Goal: Task Accomplishment & Management: Complete application form

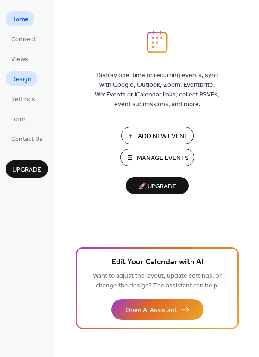
click at [24, 77] on span "Design" at bounding box center [21, 80] width 20 height 10
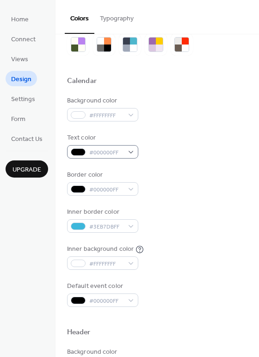
scroll to position [34, 0]
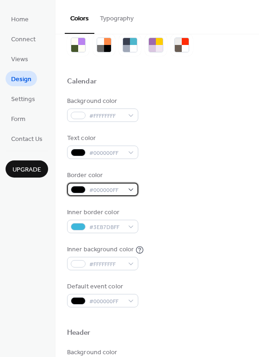
click at [78, 191] on div at bounding box center [78, 189] width 15 height 7
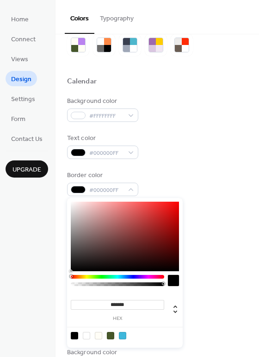
click at [120, 303] on input "*******" at bounding box center [118, 305] width 94 height 10
paste input
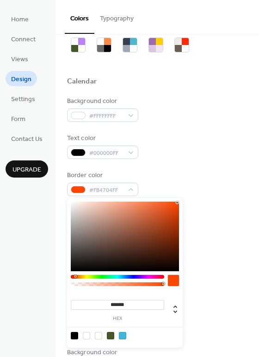
type input "*******"
click at [221, 269] on div "Inner background color #FFFFFFFF" at bounding box center [157, 257] width 181 height 25
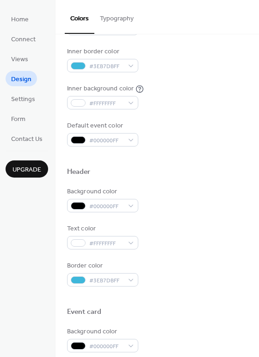
scroll to position [195, 0]
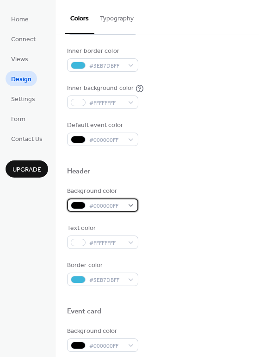
click at [80, 204] on div at bounding box center [78, 204] width 15 height 7
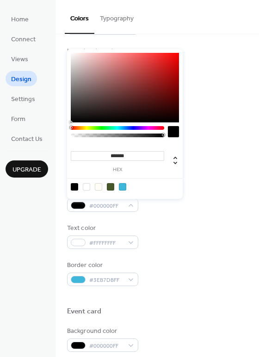
click at [117, 151] on input "*******" at bounding box center [118, 156] width 94 height 10
paste input
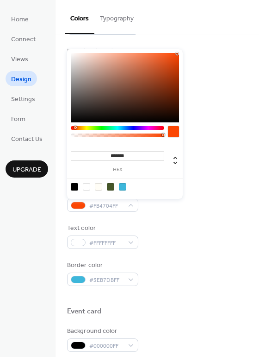
type input "*******"
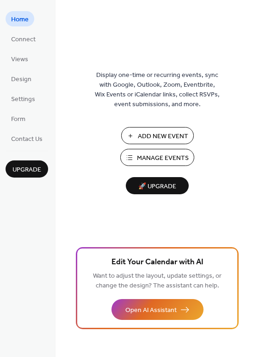
click at [151, 160] on span "Manage Events" at bounding box center [163, 158] width 52 height 10
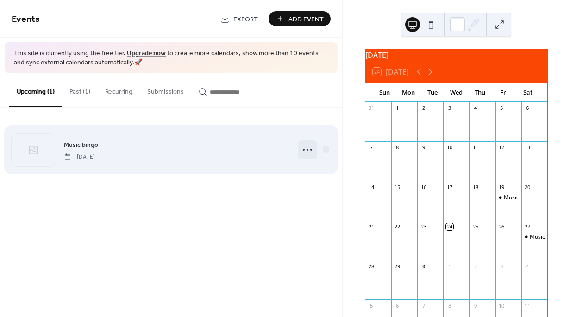
click at [307, 150] on circle at bounding box center [308, 150] width 2 height 2
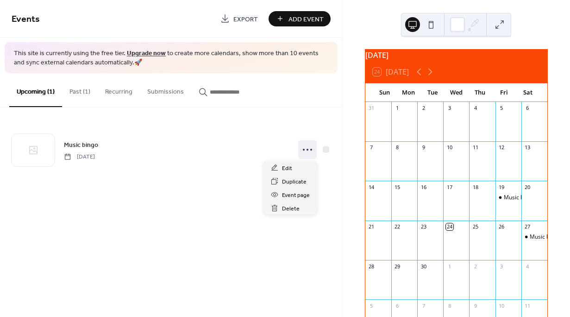
click at [183, 214] on div "Events Export Add Event This site is currently using the free tier. Upgrade now…" at bounding box center [171, 158] width 342 height 317
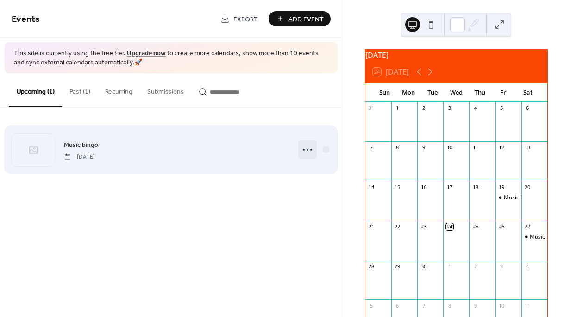
click at [310, 150] on icon at bounding box center [307, 149] width 15 height 15
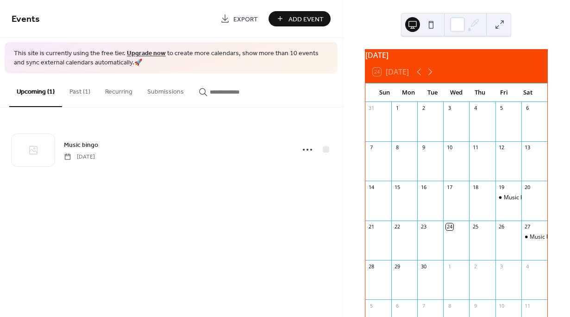
click at [185, 199] on div "Events Export Add Event This site is currently using the free tier. Upgrade now…" at bounding box center [171, 158] width 342 height 317
click at [301, 17] on span "Add Event" at bounding box center [306, 19] width 35 height 10
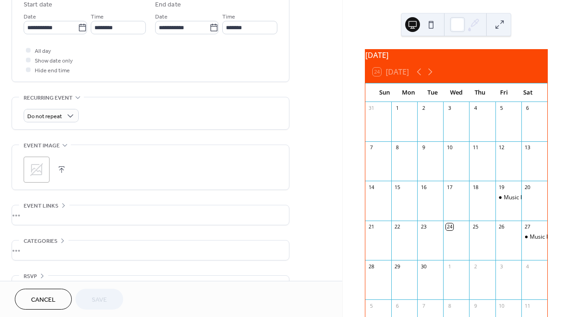
scroll to position [314, 0]
click at [44, 296] on span "Cancel" at bounding box center [43, 300] width 25 height 10
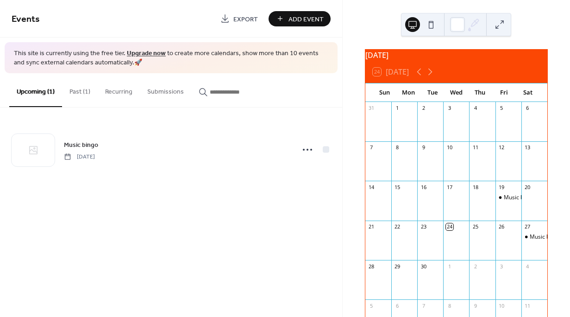
scroll to position [71, 0]
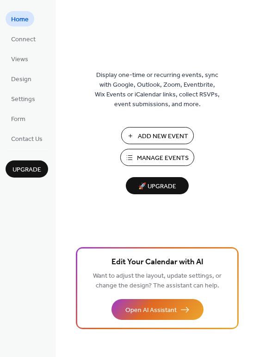
click at [150, 162] on span "Manage Events" at bounding box center [163, 158] width 52 height 10
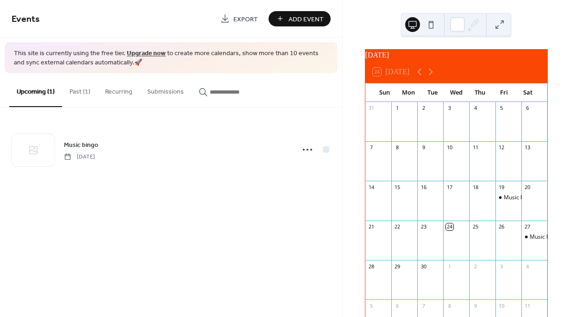
click at [524, 248] on div "Music bingo" at bounding box center [535, 245] width 26 height 24
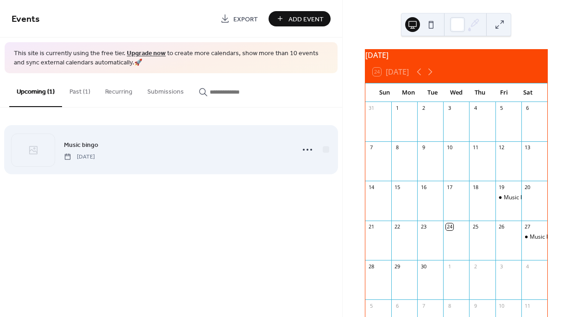
click at [95, 155] on span "Saturday, September 27, 2025" at bounding box center [79, 156] width 31 height 8
click at [95, 152] on span "Saturday, September 27, 2025" at bounding box center [79, 156] width 31 height 8
click at [46, 148] on div at bounding box center [33, 150] width 43 height 32
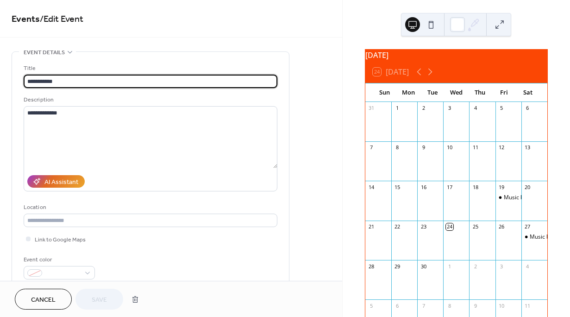
click at [68, 82] on input "**********" at bounding box center [151, 81] width 254 height 13
type input "**********"
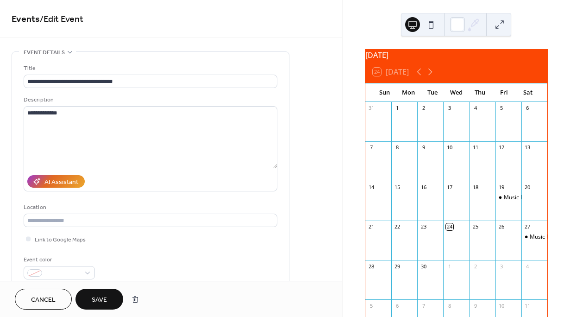
click at [100, 302] on span "Save" at bounding box center [99, 300] width 15 height 10
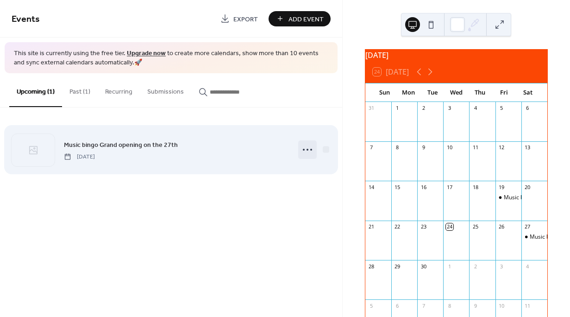
click at [305, 153] on icon at bounding box center [307, 149] width 15 height 15
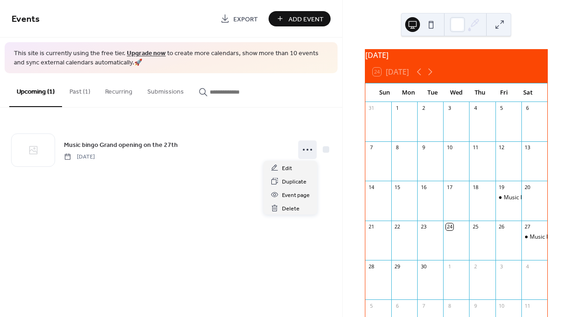
click at [228, 195] on div "Events Export Add Event This site is currently using the free tier. Upgrade now…" at bounding box center [171, 158] width 342 height 317
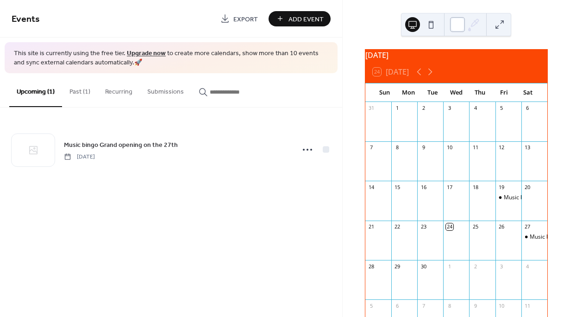
click at [458, 25] on div at bounding box center [457, 24] width 15 height 15
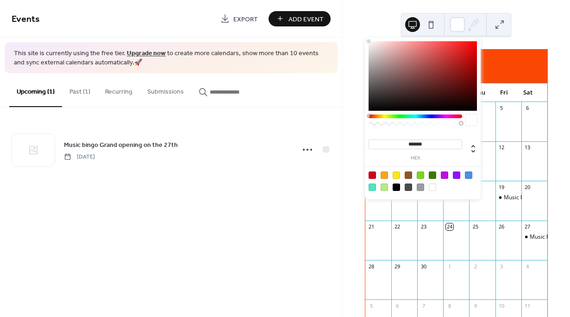
scroll to position [71, 0]
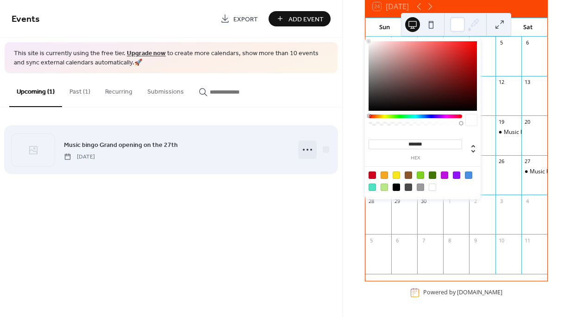
click at [307, 149] on icon at bounding box center [307, 149] width 15 height 15
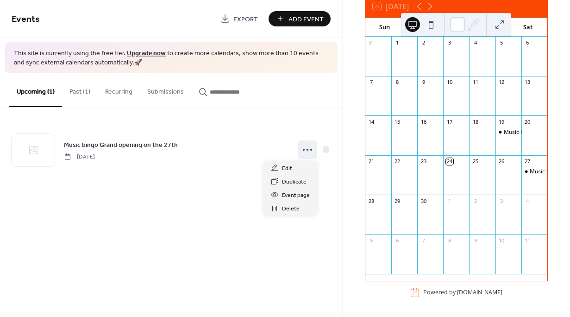
click at [244, 203] on div "Events Export Add Event This site is currently using the free tier. Upgrade now…" at bounding box center [171, 158] width 342 height 317
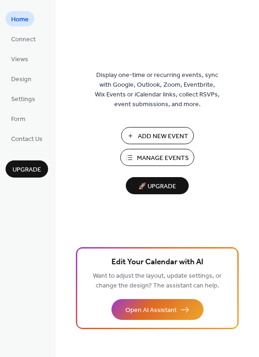
click at [148, 158] on span "Manage Events" at bounding box center [163, 158] width 52 height 10
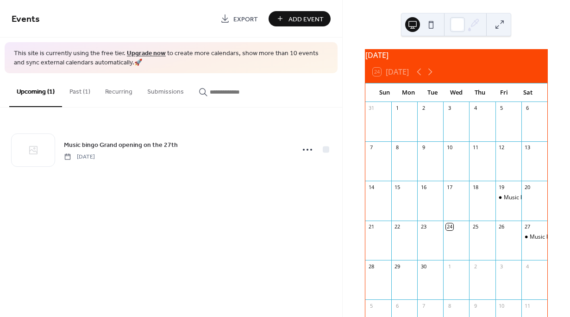
click at [431, 22] on button at bounding box center [431, 24] width 15 height 15
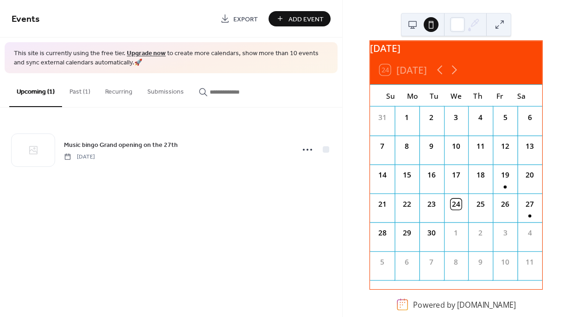
scroll to position [16, 0]
click at [521, 212] on div "27" at bounding box center [530, 207] width 25 height 29
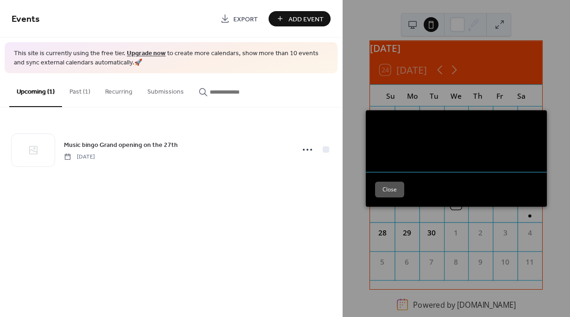
click at [384, 189] on button "Close" at bounding box center [389, 190] width 29 height 16
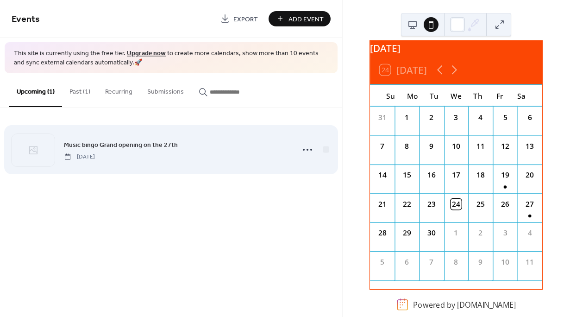
click at [160, 155] on div "Music bingo Grand opening on the 27th [DATE]" at bounding box center [176, 149] width 225 height 21
click at [305, 151] on icon at bounding box center [307, 149] width 15 height 15
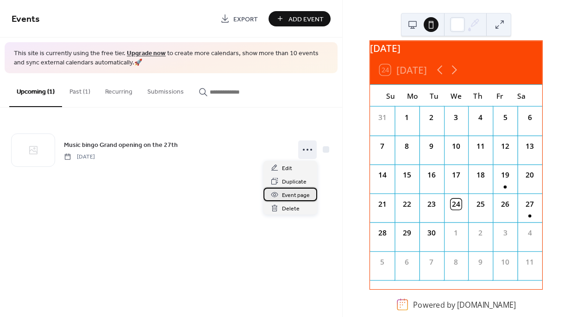
click at [289, 196] on span "Event page" at bounding box center [296, 195] width 28 height 10
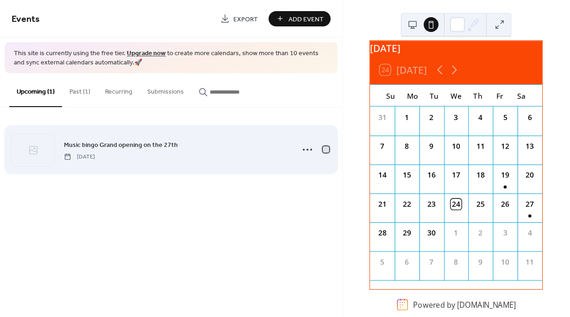
click at [327, 149] on div at bounding box center [326, 149] width 6 height 6
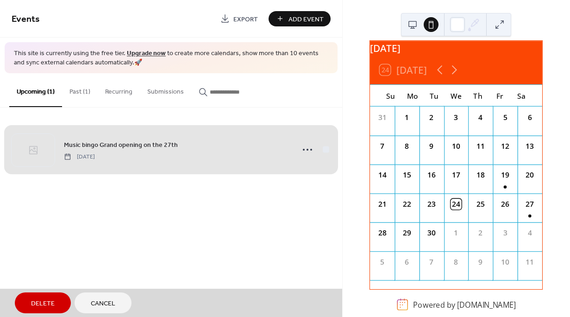
click at [321, 199] on div "Events Export Add Event This site is currently using the free tier. Upgrade now…" at bounding box center [171, 158] width 342 height 317
click at [139, 157] on div "Music bingo Grand opening on the 27th [DATE]" at bounding box center [171, 149] width 319 height 57
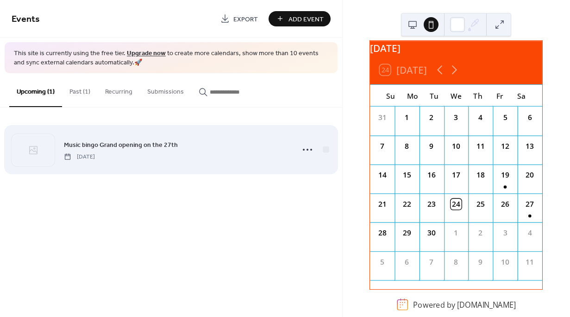
click at [134, 148] on span "Music bingo Grand opening on the 27th" at bounding box center [121, 145] width 114 height 10
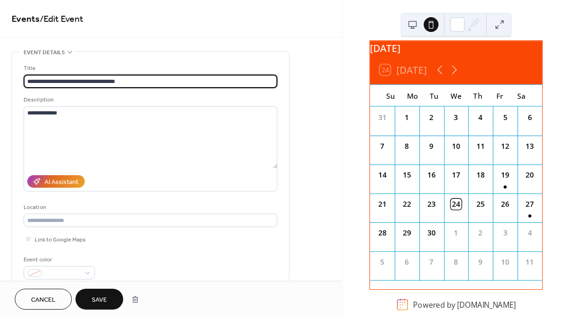
type input "**********"
click at [91, 301] on button "Save" at bounding box center [99, 299] width 48 height 21
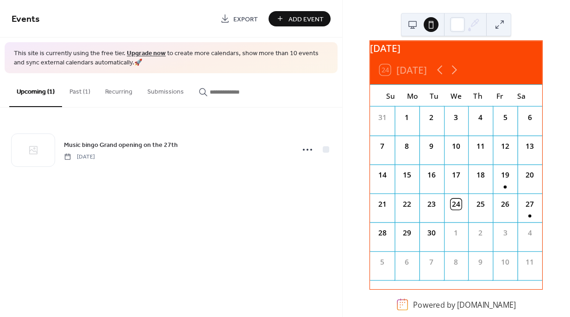
click at [413, 24] on button at bounding box center [412, 24] width 15 height 15
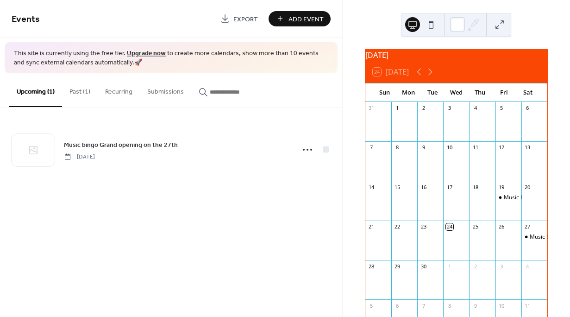
click at [431, 28] on button at bounding box center [431, 24] width 15 height 15
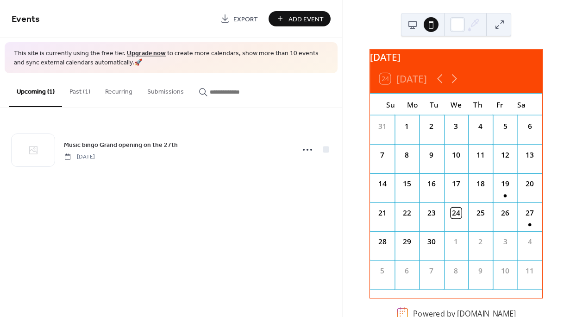
click at [534, 251] on div "31 1 2 3 4 5 6 7 8 9 10 11 12 13 14 15 16 17 18 19 20 21 22 23 24 25 26 27 28 2…" at bounding box center [456, 206] width 172 height 182
click at [525, 245] on div "4" at bounding box center [530, 241] width 11 height 11
click at [522, 224] on div "27" at bounding box center [530, 216] width 25 height 29
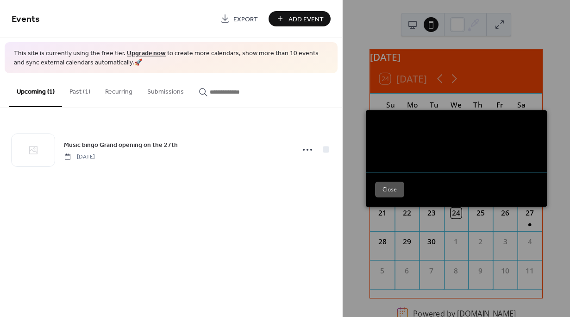
click at [390, 189] on button "Close" at bounding box center [389, 190] width 29 height 16
